Goal: Task Accomplishment & Management: Use online tool/utility

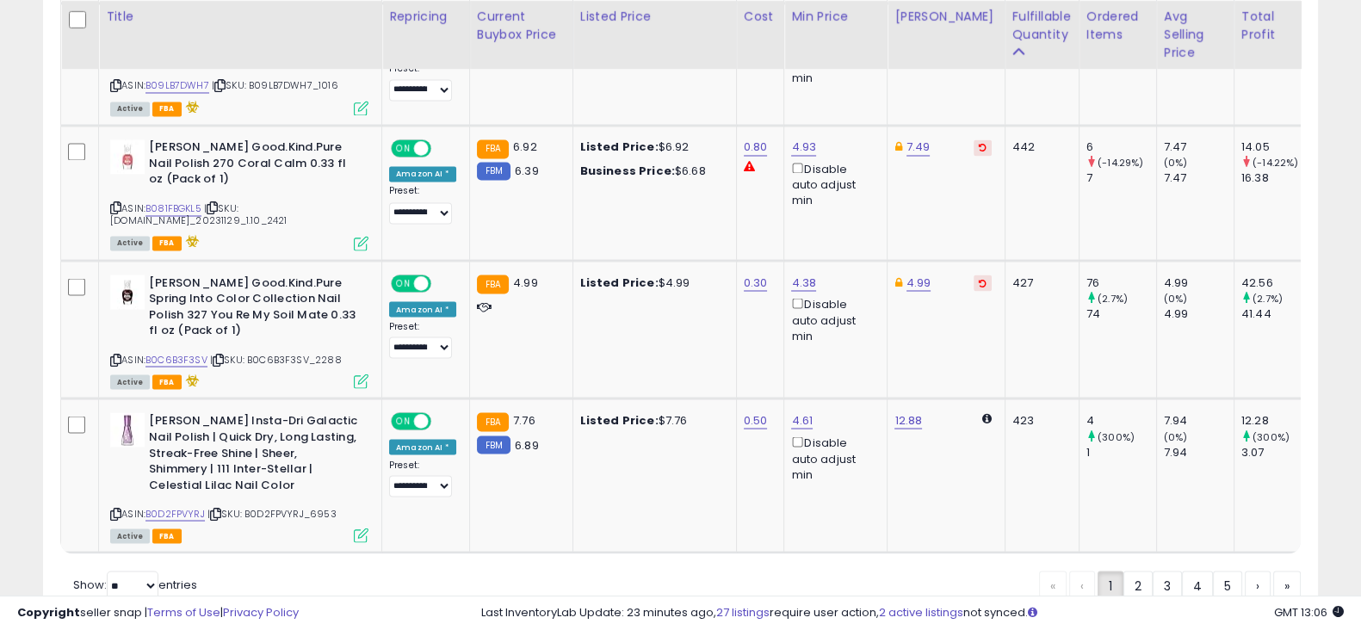
scroll to position [352, 738]
click at [1141, 571] on link "2" at bounding box center [1138, 585] width 29 height 29
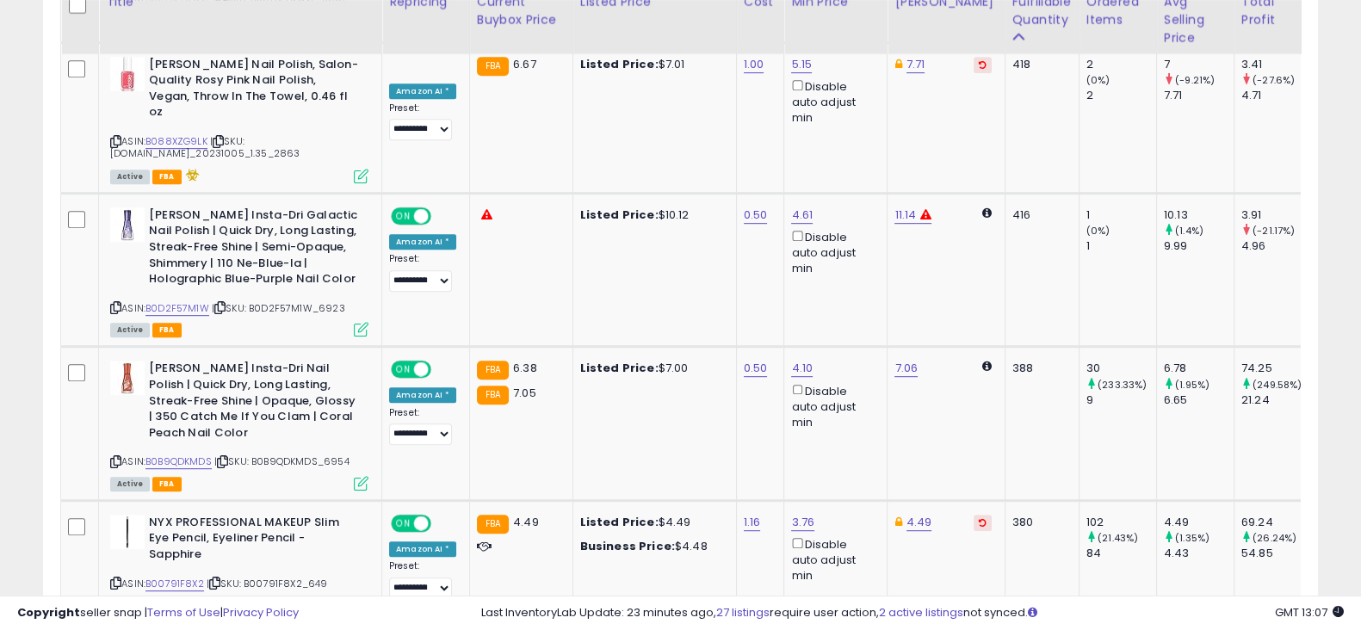
scroll to position [1150, 0]
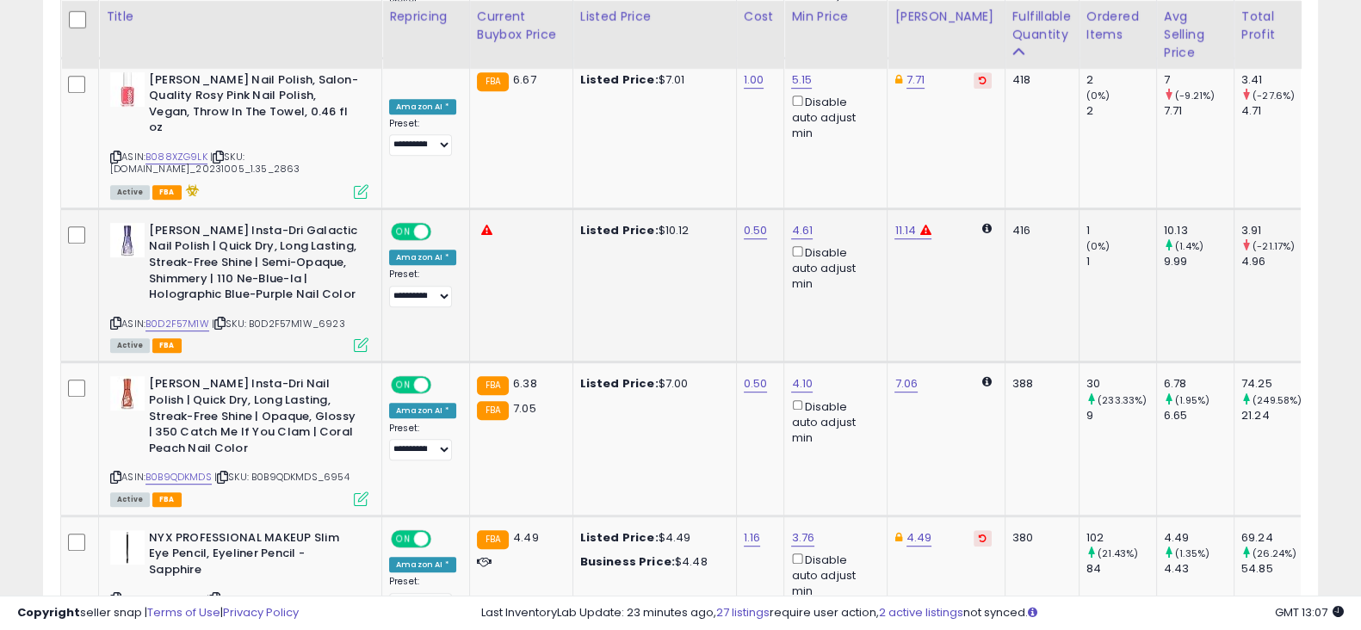
click at [896, 220] on td "11.14" at bounding box center [946, 284] width 117 height 153
click at [897, 222] on link "11.14" at bounding box center [906, 230] width 22 height 17
drag, startPoint x: 840, startPoint y: 157, endPoint x: 723, endPoint y: 152, distance: 117.2
type input "*"
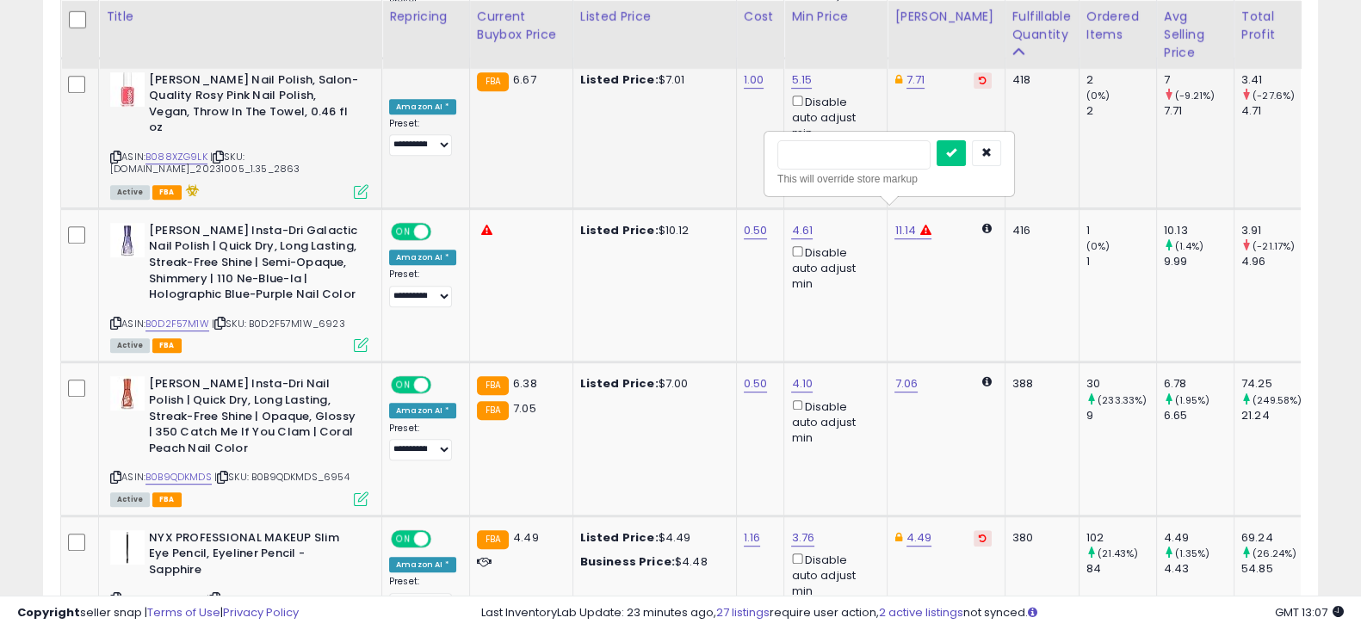
type input "*"
type input "****"
click at [964, 148] on button "submit" at bounding box center [948, 153] width 29 height 26
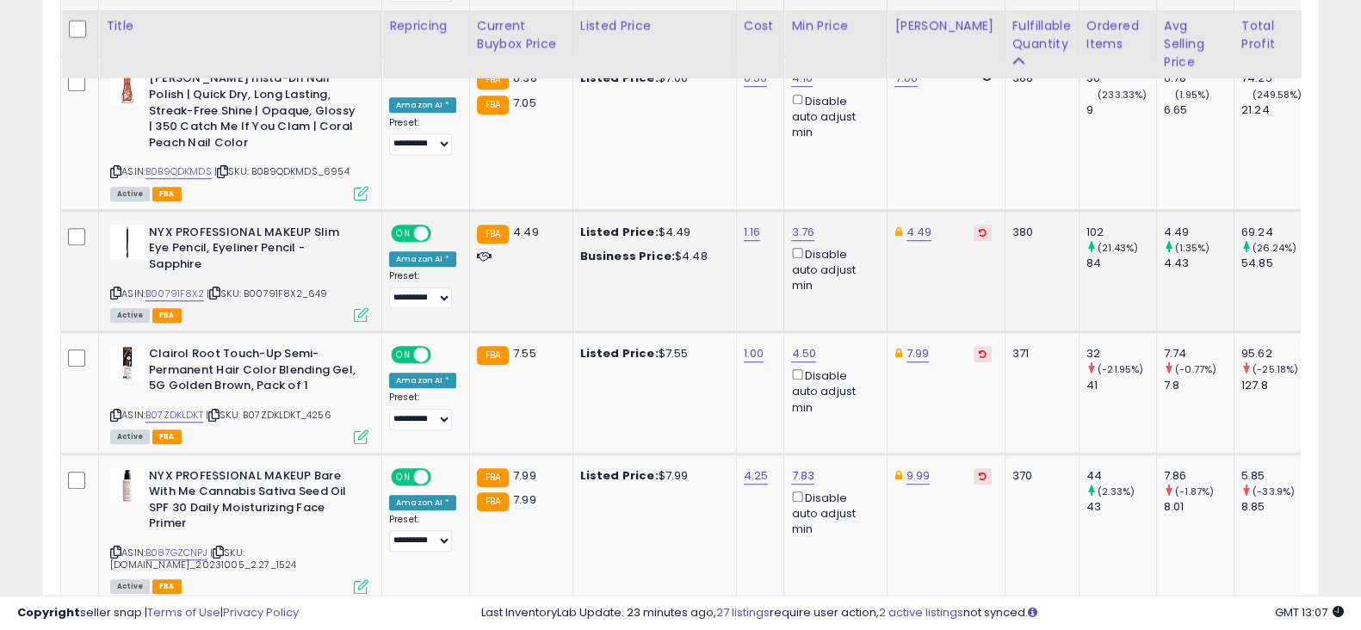
scroll to position [1467, 0]
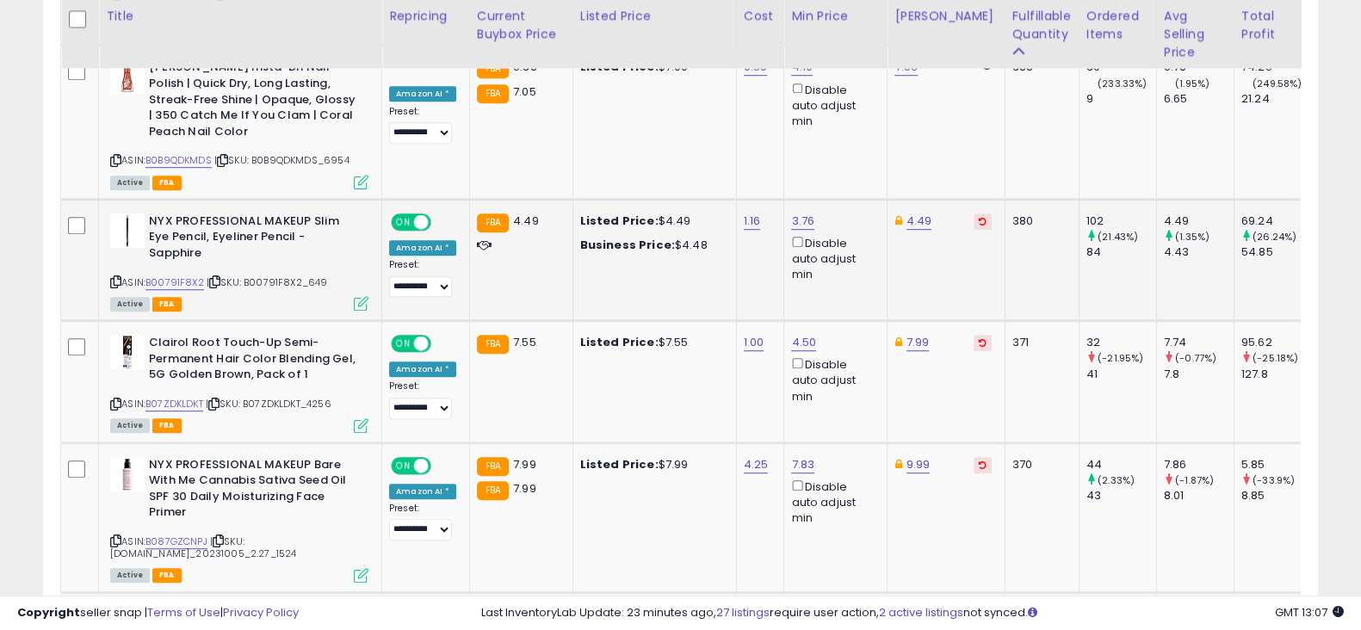
click at [974, 214] on button at bounding box center [983, 222] width 18 height 16
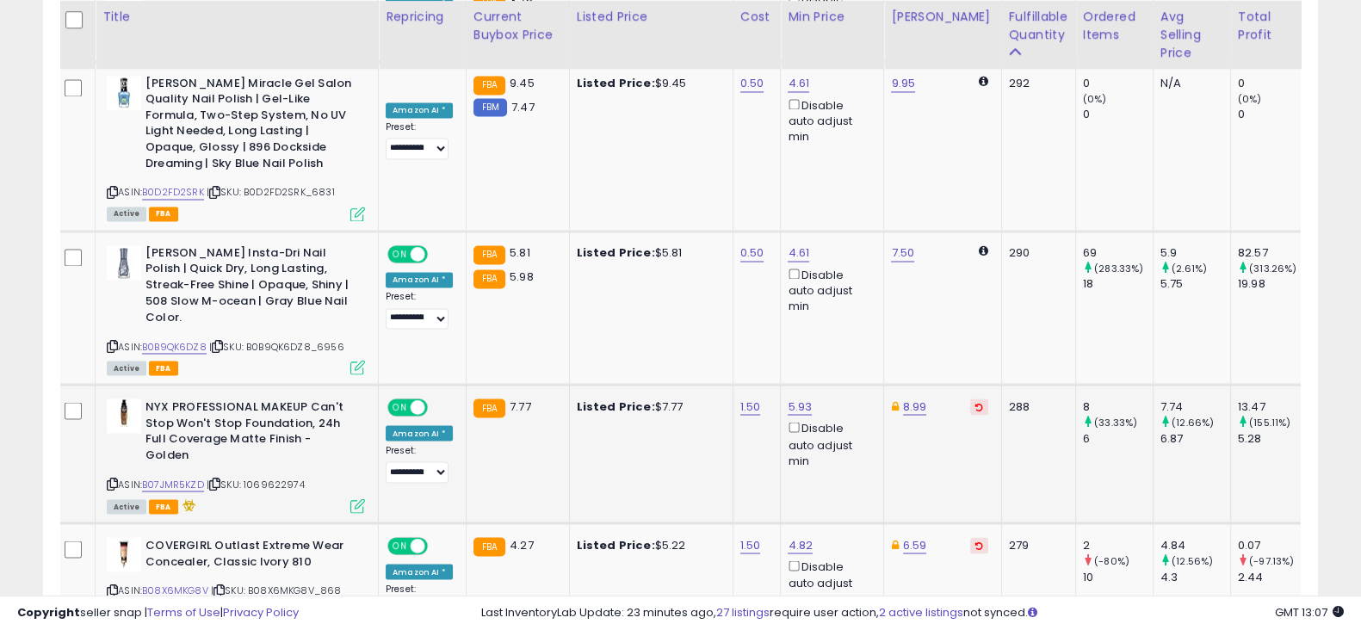
scroll to position [3849, 0]
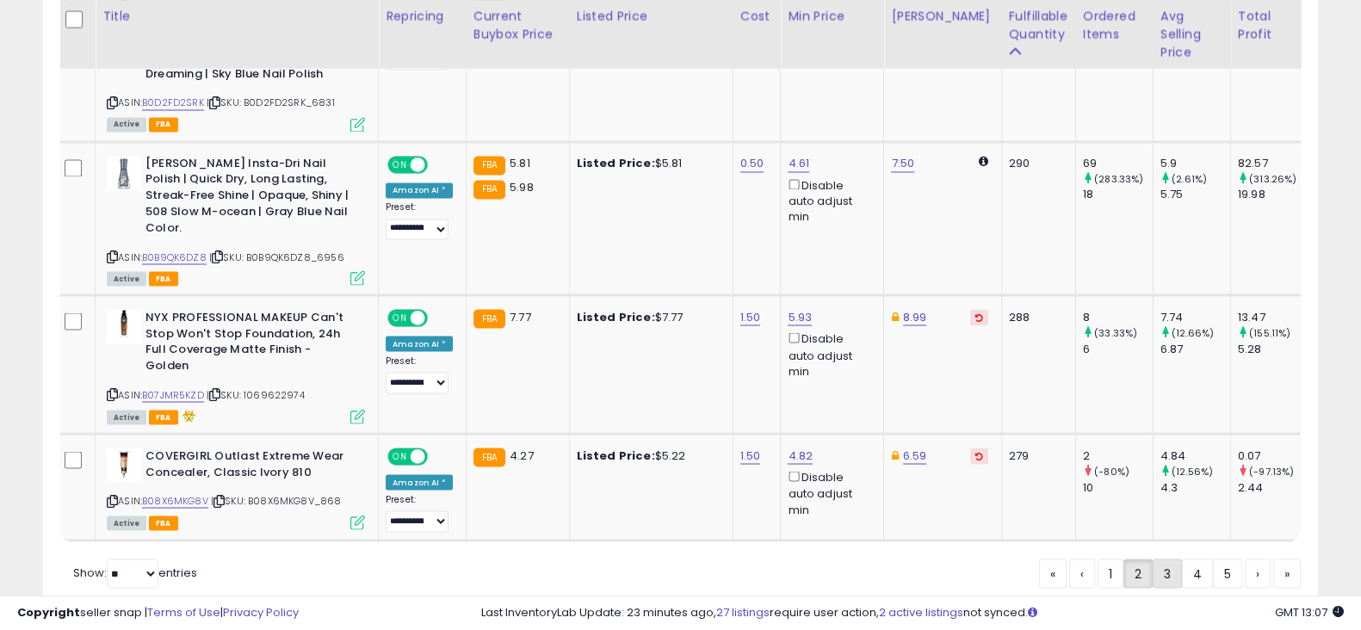
click at [1158, 559] on link "3" at bounding box center [1167, 573] width 29 height 29
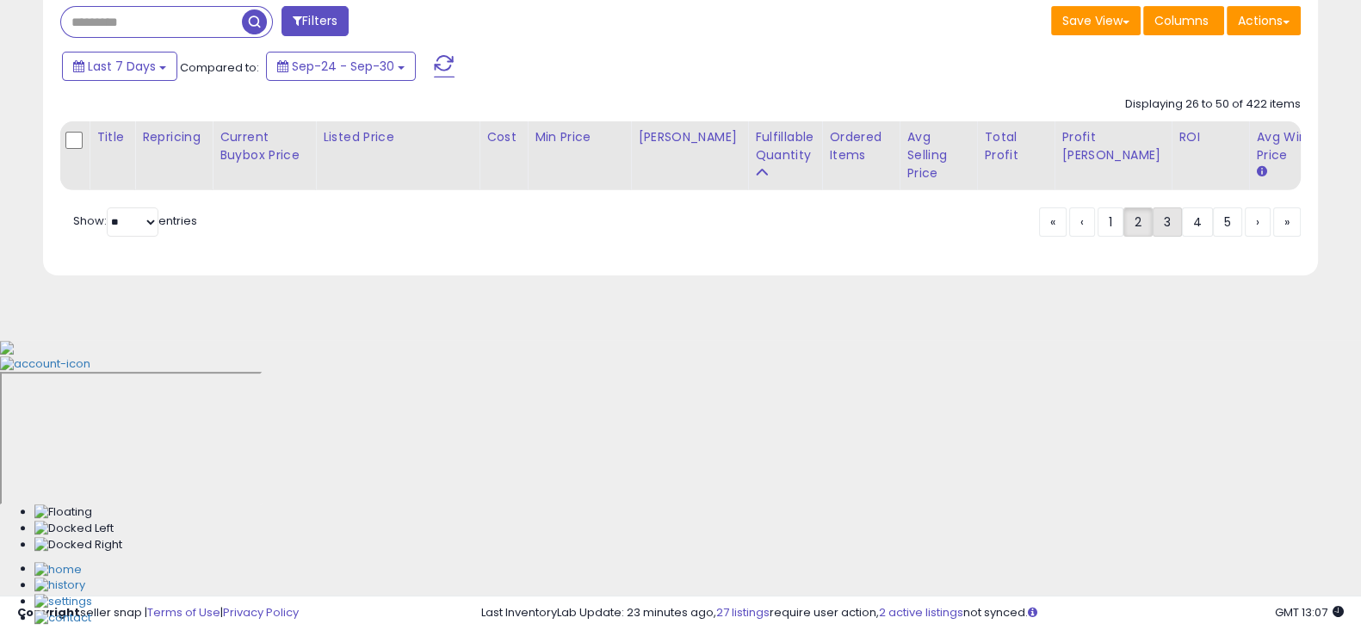
scroll to position [0, 0]
